Goal: Transaction & Acquisition: Purchase product/service

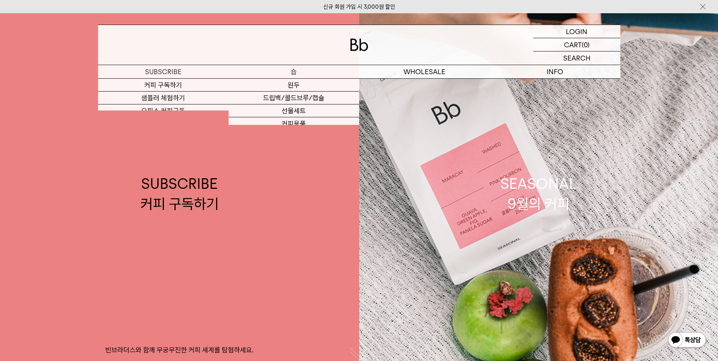
click at [298, 74] on p "숍" at bounding box center [294, 71] width 131 height 13
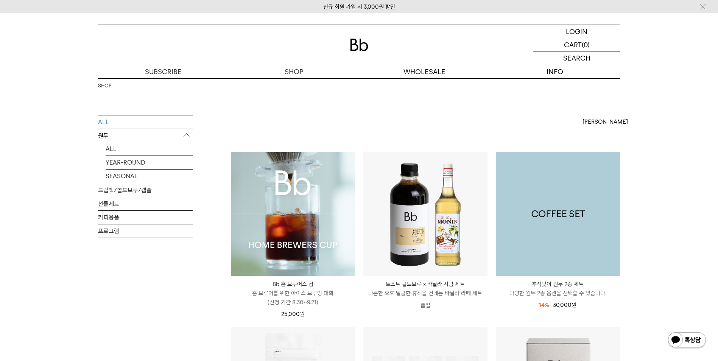
click at [534, 182] on img at bounding box center [558, 214] width 124 height 124
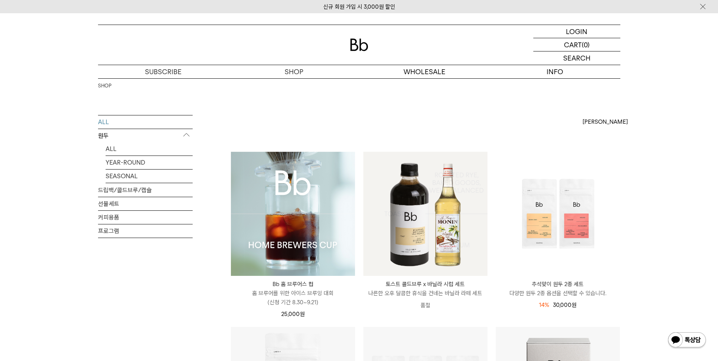
click at [0, 0] on img at bounding box center [0, 0] width 0 height 0
